Goal: Navigation & Orientation: Go to known website

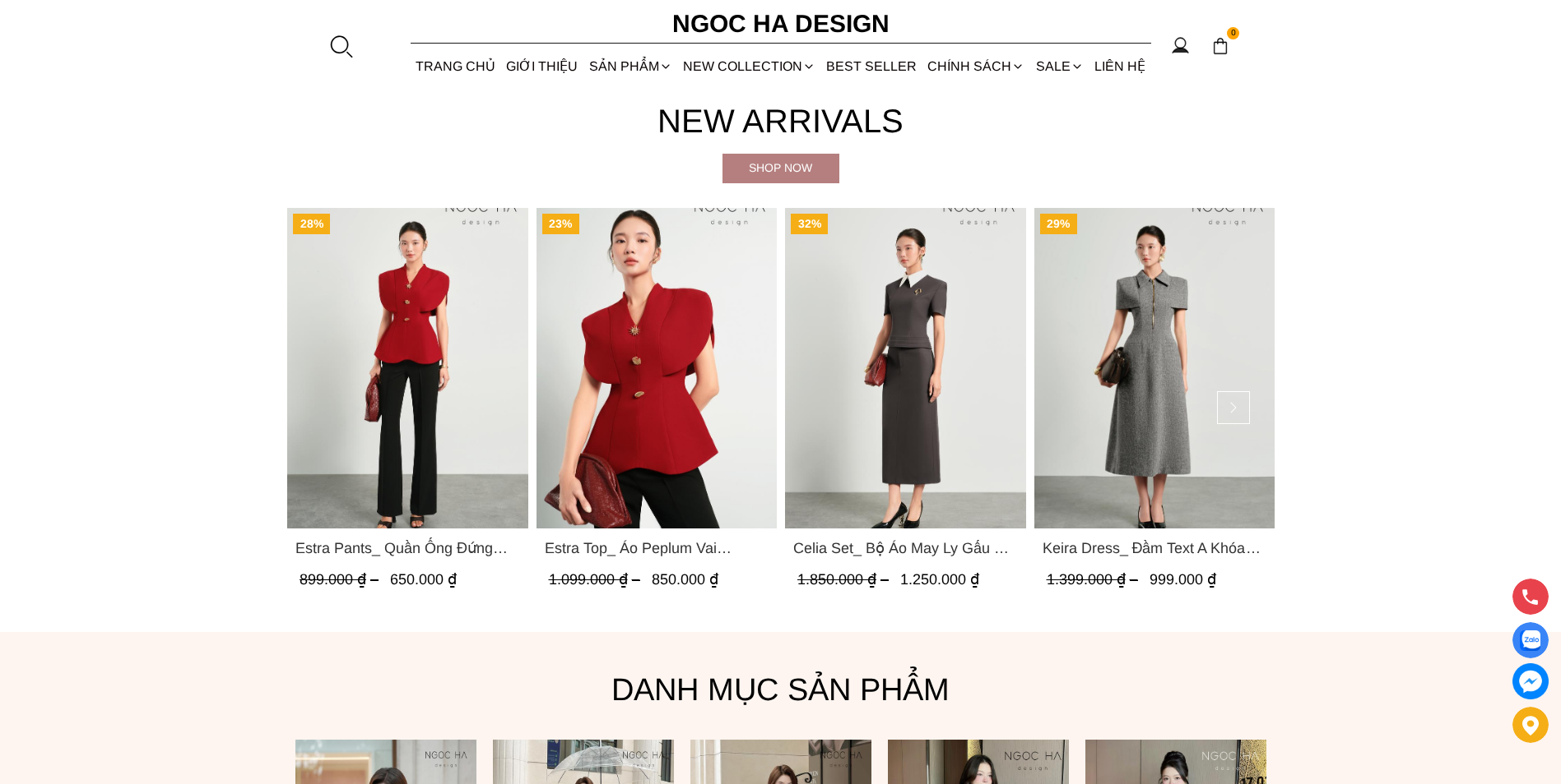
scroll to position [905, 0]
